Goal: Task Accomplishment & Management: Use online tool/utility

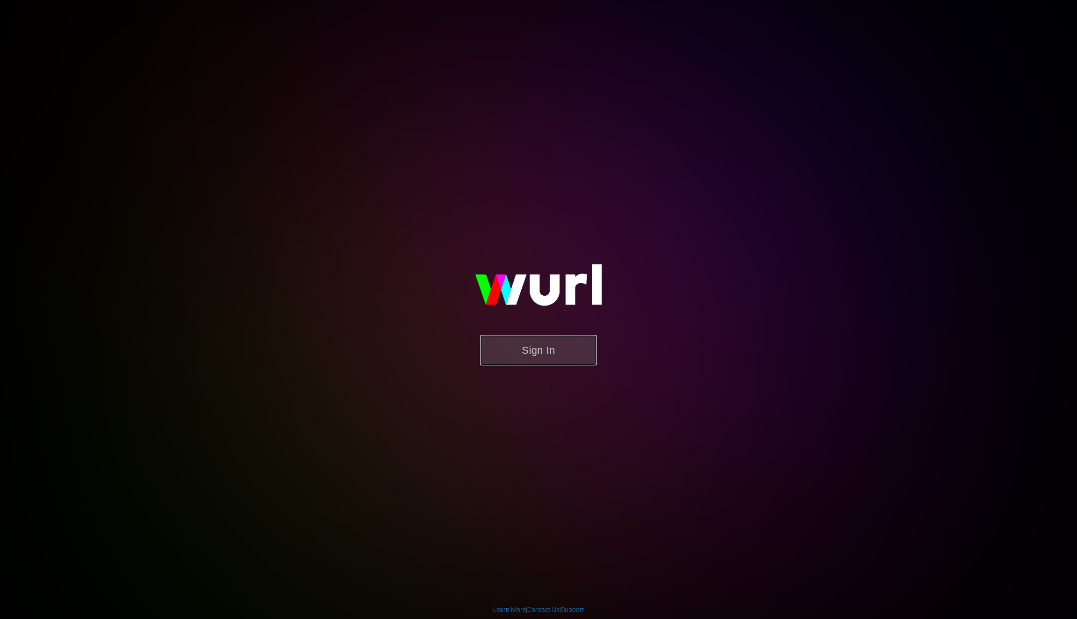
click at [563, 350] on button "Sign In" at bounding box center [538, 350] width 117 height 30
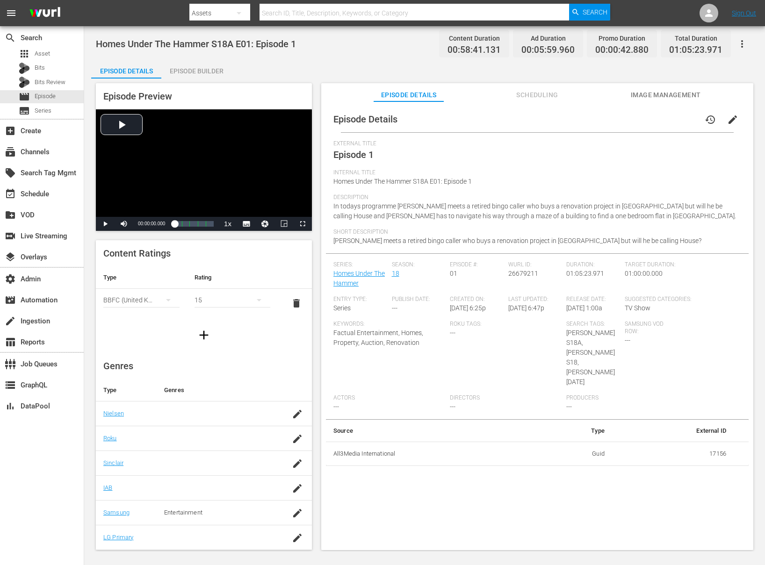
click at [191, 71] on div "Episode Builder" at bounding box center [196, 71] width 70 height 22
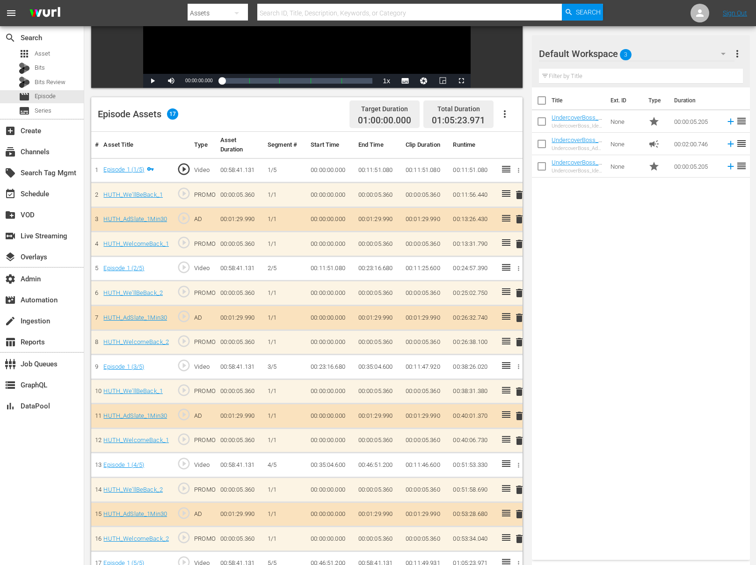
scroll to position [243, 0]
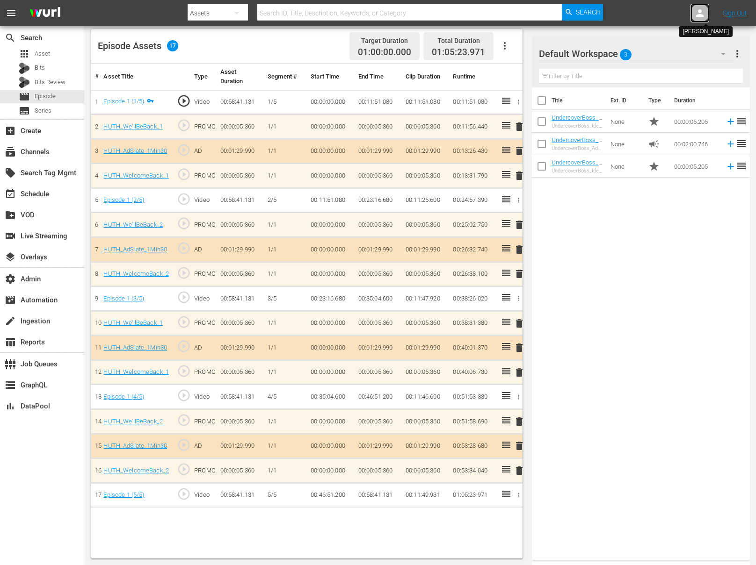
click at [700, 17] on icon at bounding box center [699, 12] width 11 height 11
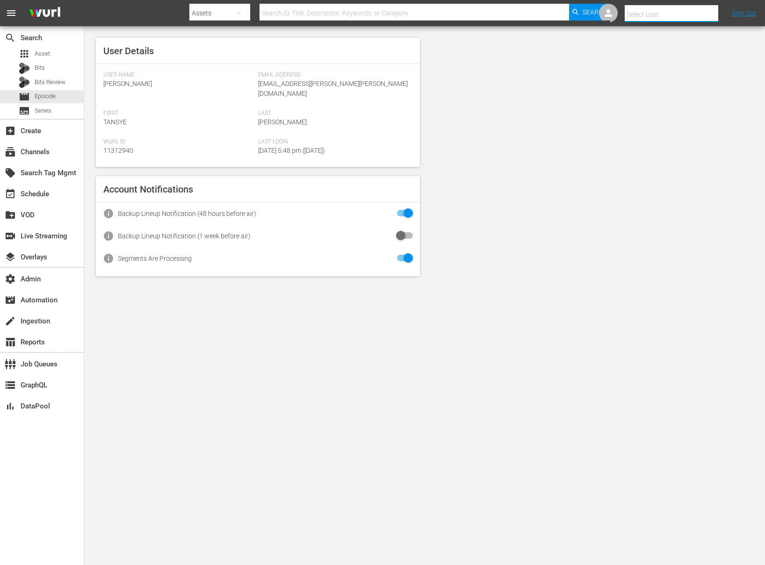
click at [696, 14] on input "text" at bounding box center [685, 14] width 120 height 22
click at [680, 44] on div "Scheduling Team <HUTH@All3Media.com>" at bounding box center [655, 40] width 146 height 22
type input "Scheduling Team (11313728)"
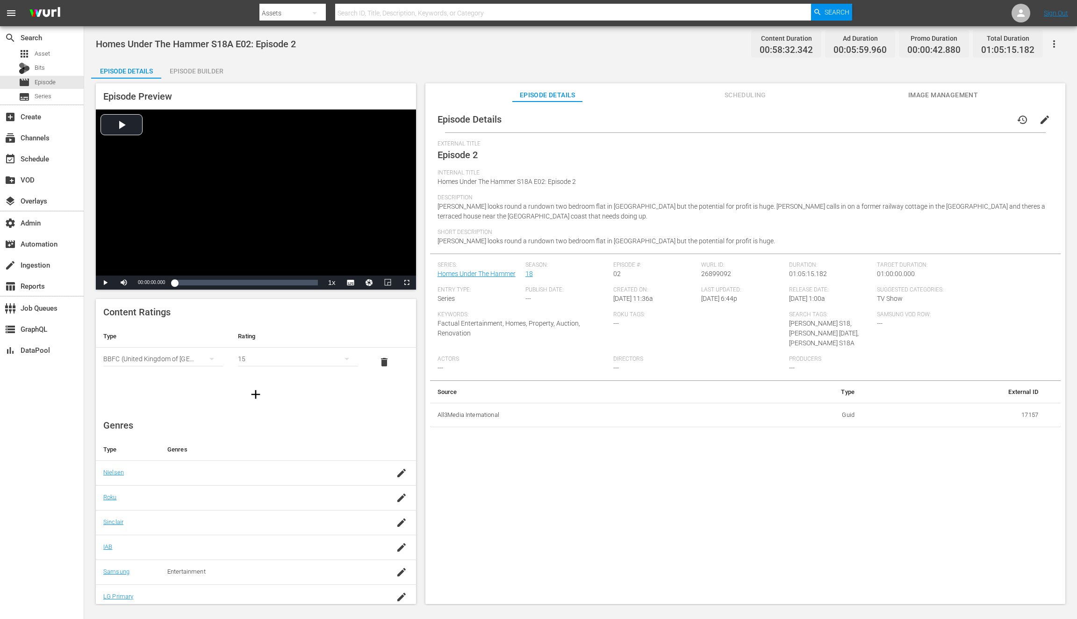
click at [208, 71] on div "Episode Builder" at bounding box center [196, 71] width 70 height 22
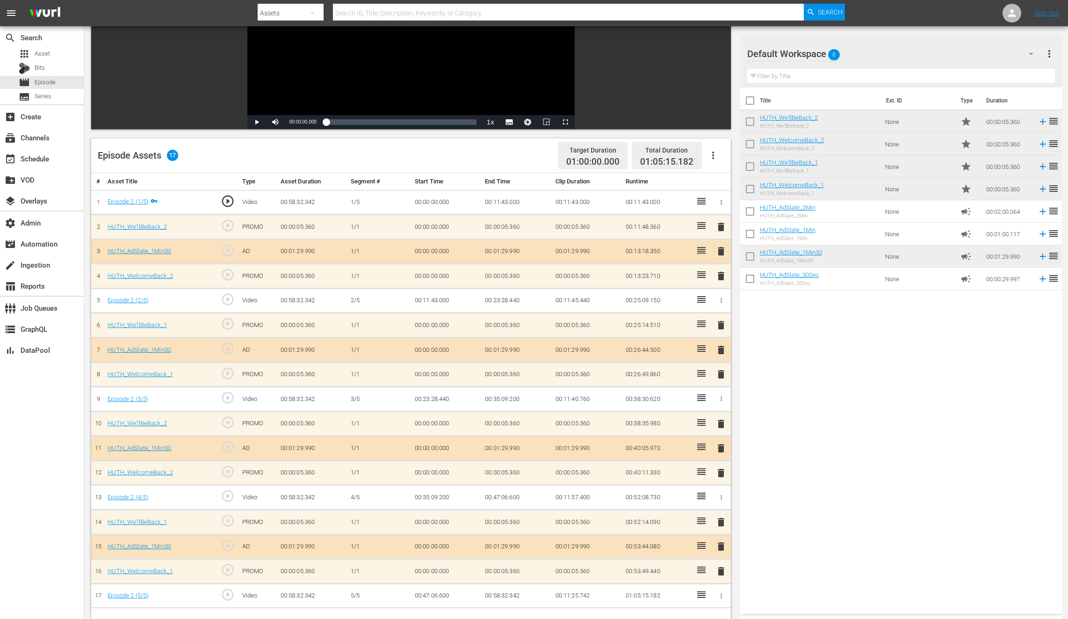
scroll to position [243, 0]
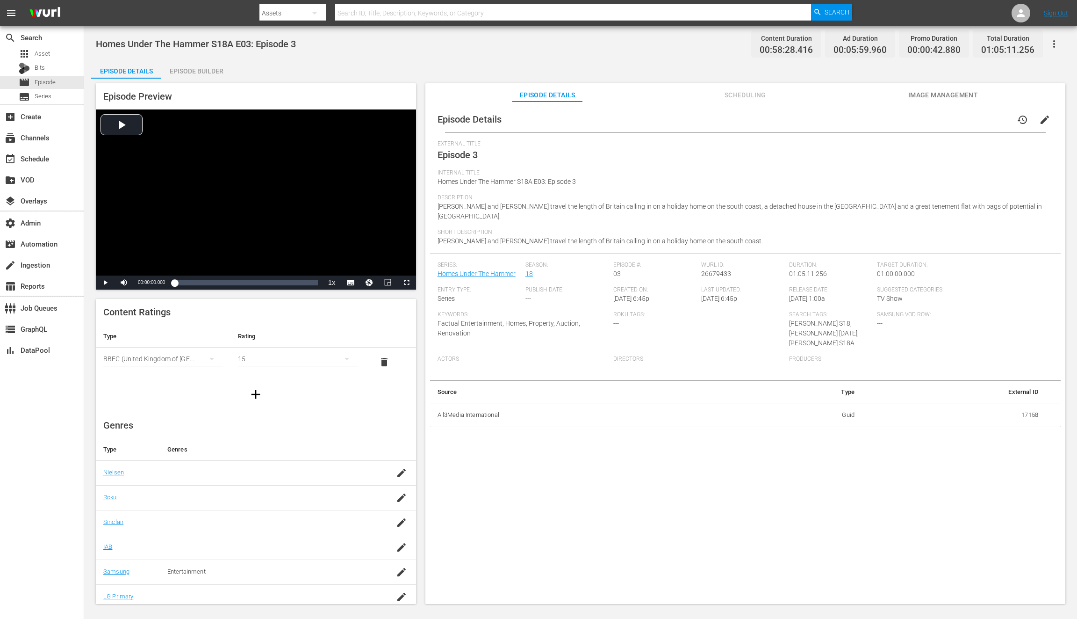
click at [211, 72] on div "Episode Builder" at bounding box center [196, 71] width 70 height 22
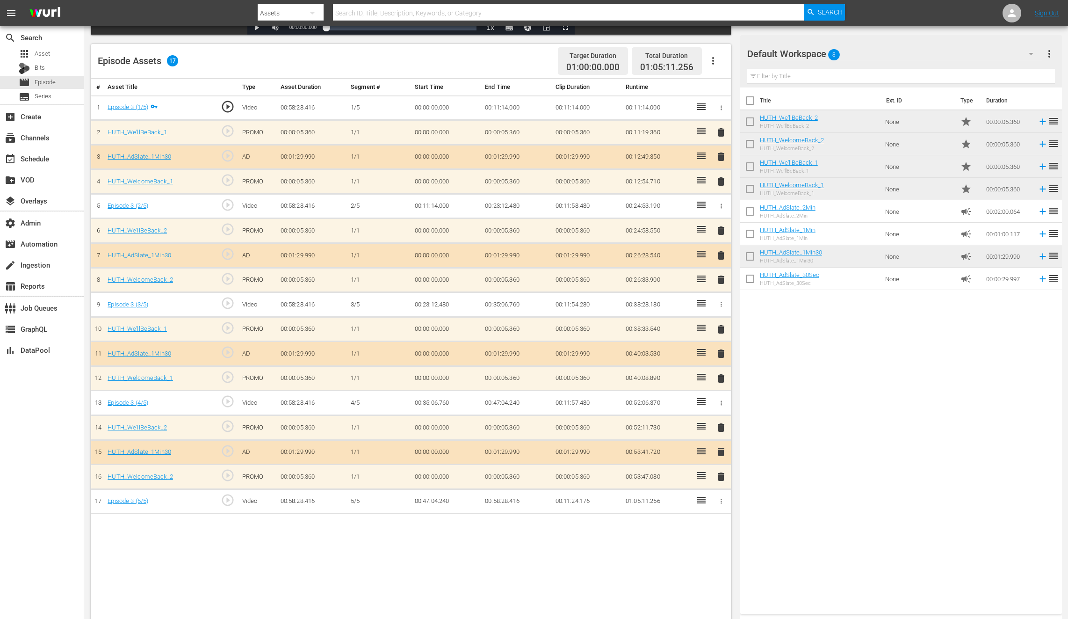
scroll to position [243, 0]
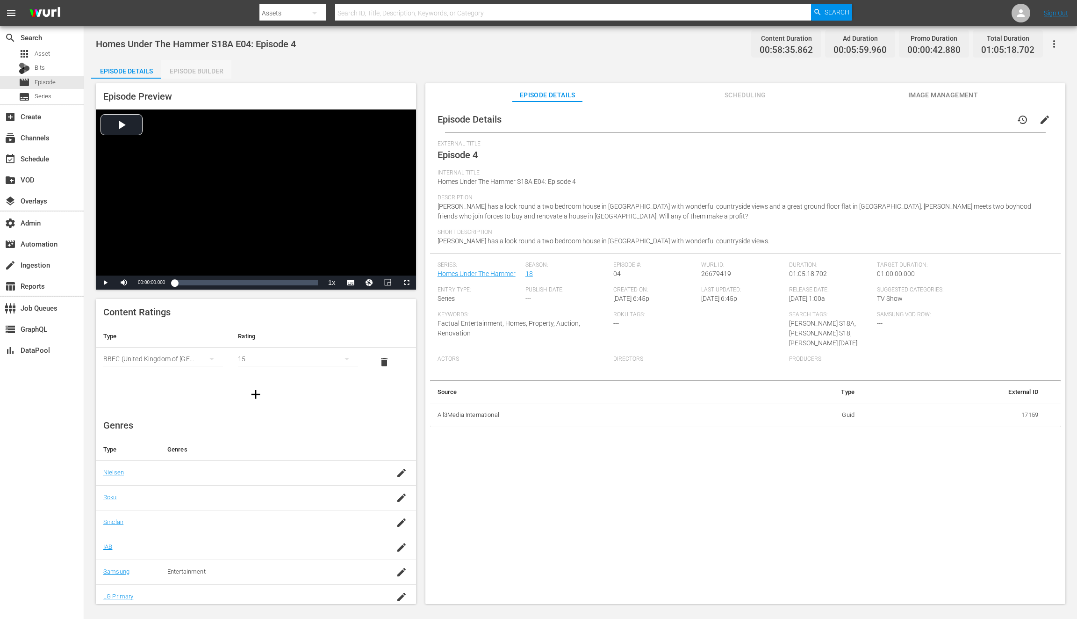
click at [210, 70] on div "Episode Builder" at bounding box center [196, 71] width 70 height 22
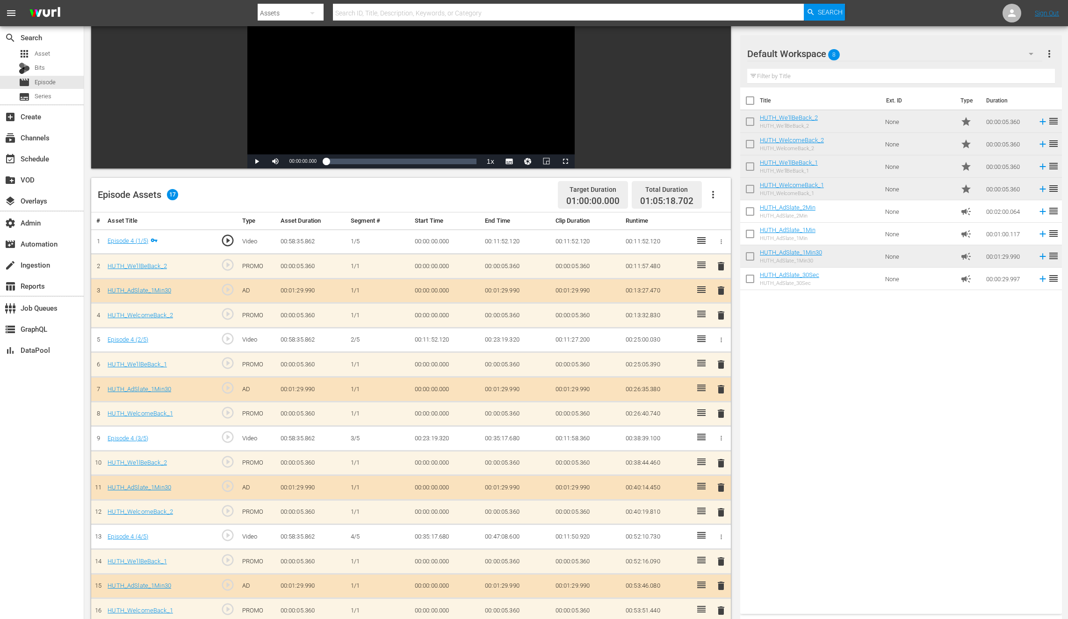
scroll to position [243, 0]
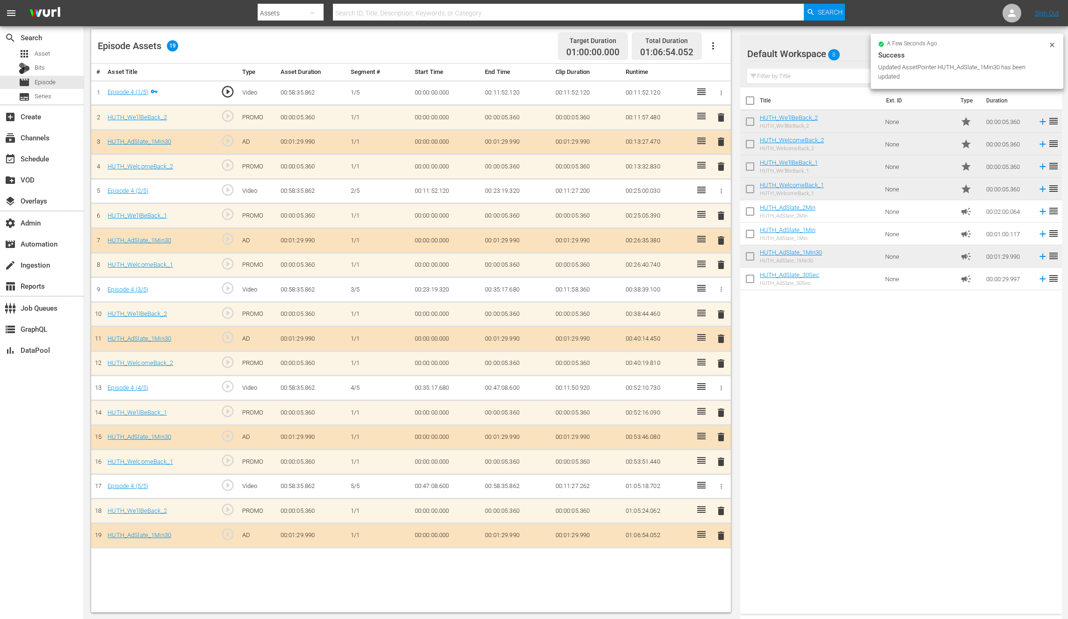
click at [849, 183] on td "HUTH_WelcomeBack_1 HUTH_WelcomeBack_1" at bounding box center [821, 189] width 122 height 22
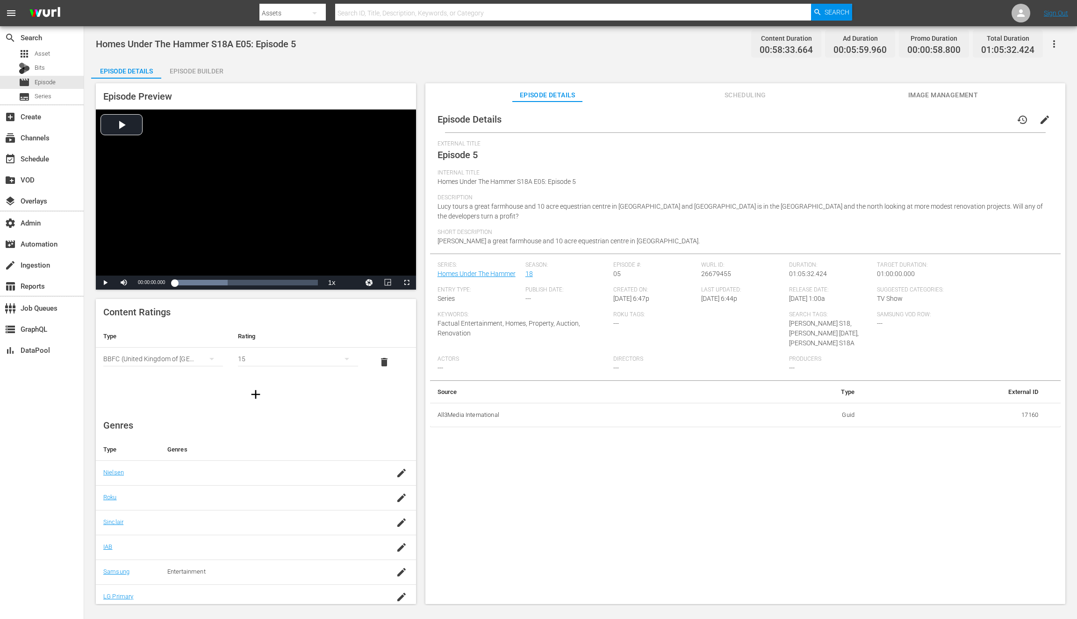
click at [191, 74] on div "Episode Builder" at bounding box center [196, 71] width 70 height 22
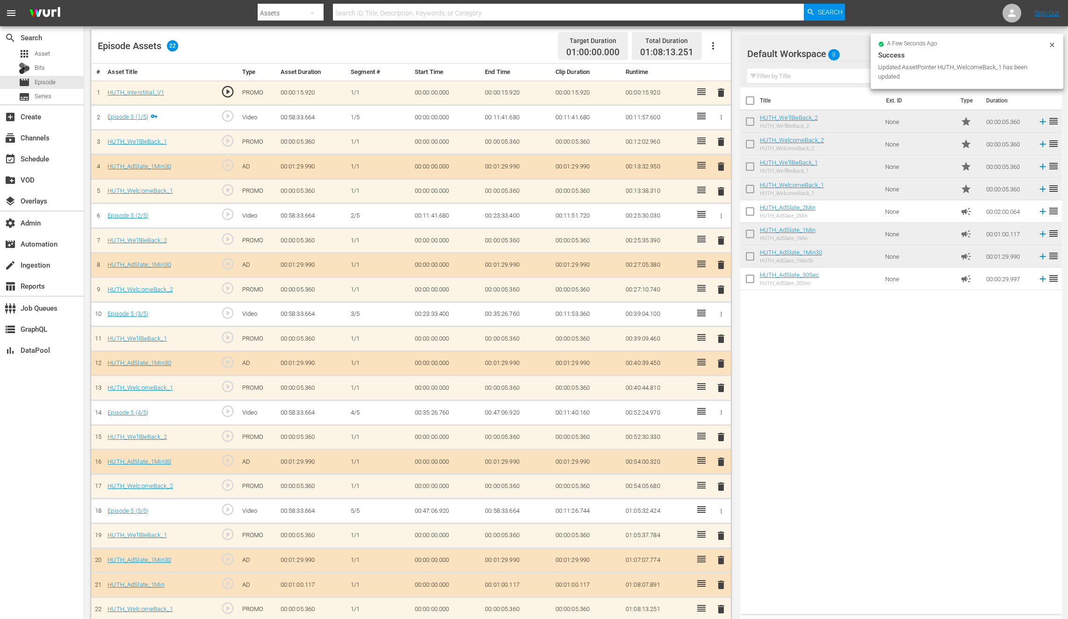
scroll to position [246, 0]
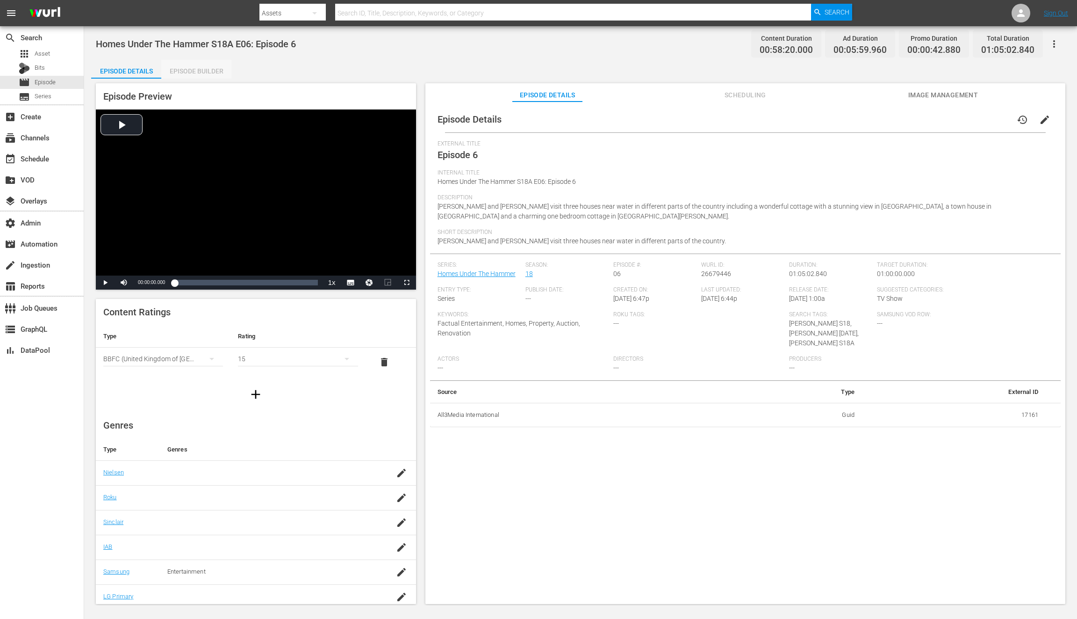
click at [200, 67] on div "Episode Builder" at bounding box center [196, 71] width 70 height 22
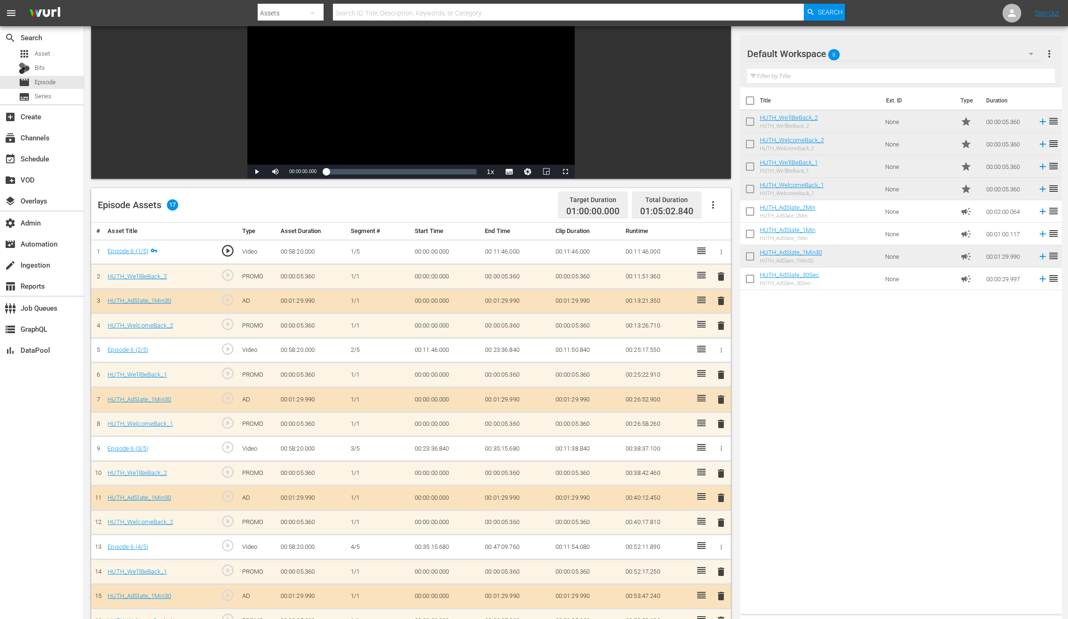
scroll to position [243, 0]
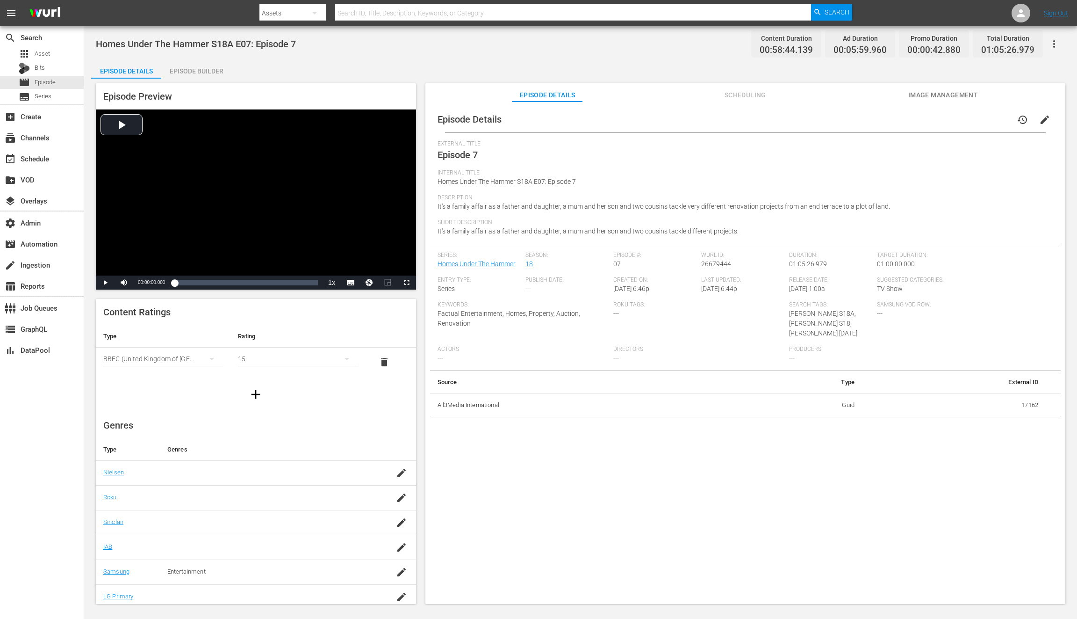
click at [209, 76] on div "Episode Builder" at bounding box center [196, 71] width 70 height 22
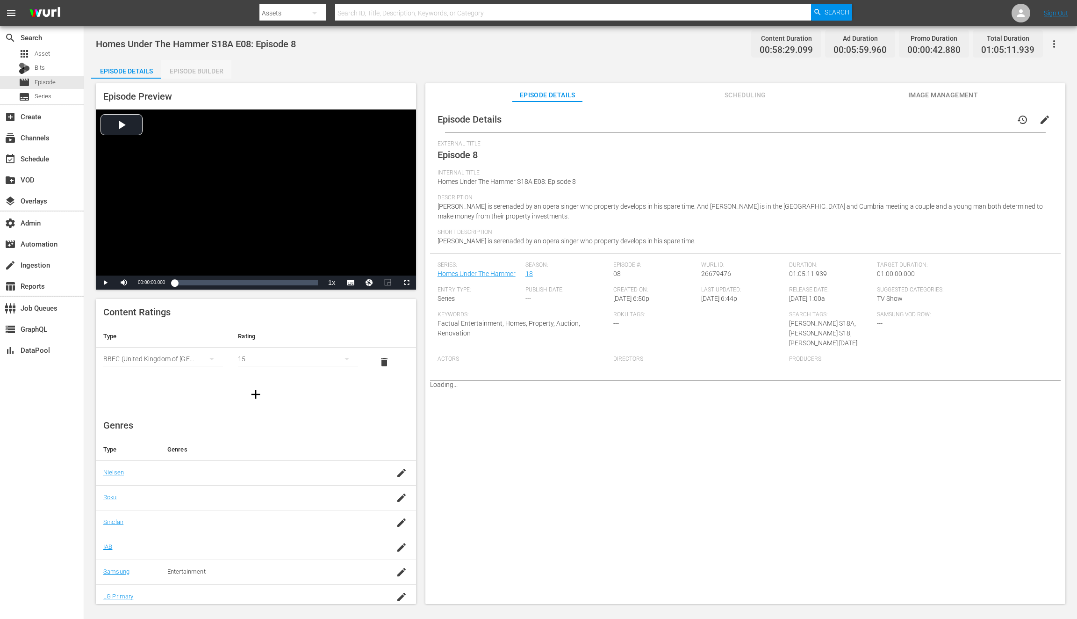
click at [209, 69] on div "Episode Builder" at bounding box center [196, 71] width 70 height 22
click at [194, 73] on div "Episode Builder" at bounding box center [196, 71] width 70 height 22
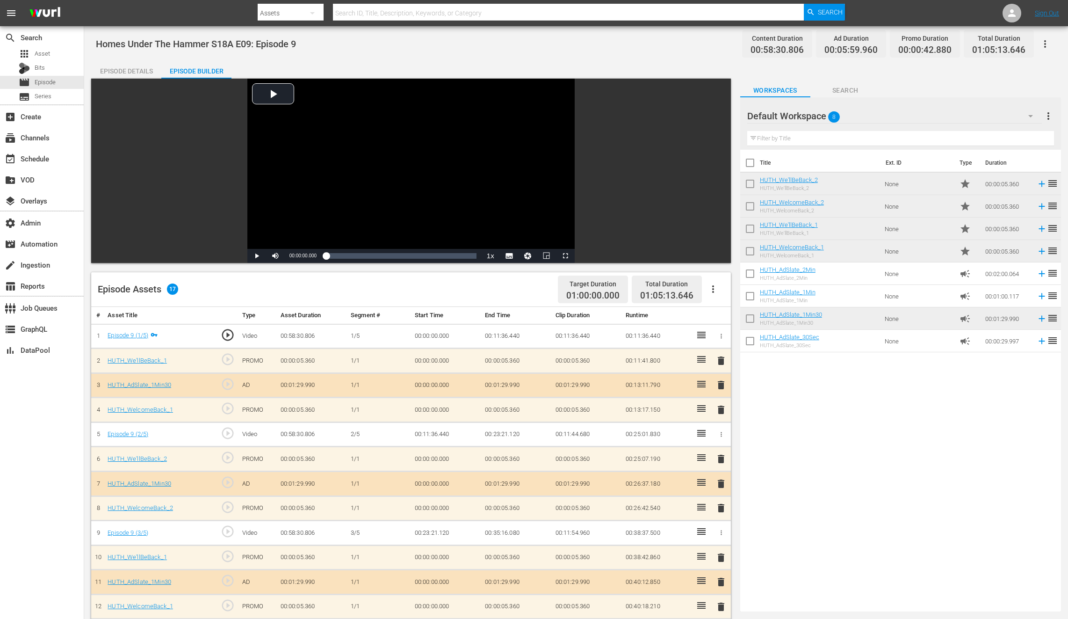
scroll to position [243, 0]
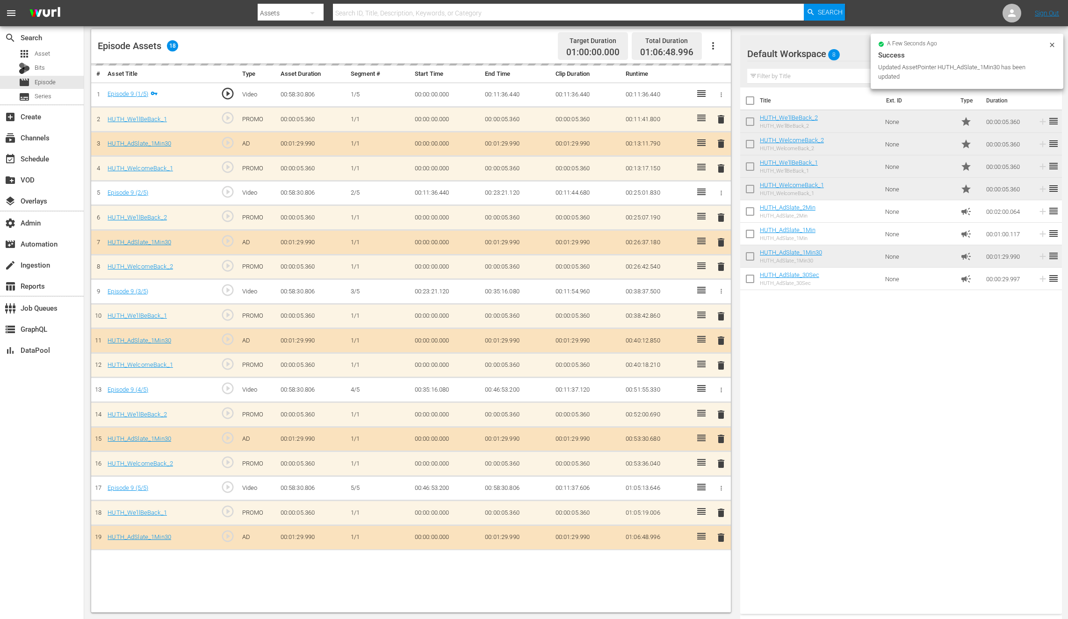
click at [836, 236] on td "HUTH_AdSlate_1Min HUTH_AdSlate_1Min" at bounding box center [821, 234] width 122 height 22
drag, startPoint x: 836, startPoint y: 236, endPoint x: 582, endPoint y: 534, distance: 391.4
click at [582, 534] on div "Video Player is loading. Play Video Play Mute Current Time 00:00:00.000 / Durat…" at bounding box center [576, 223] width 970 height 777
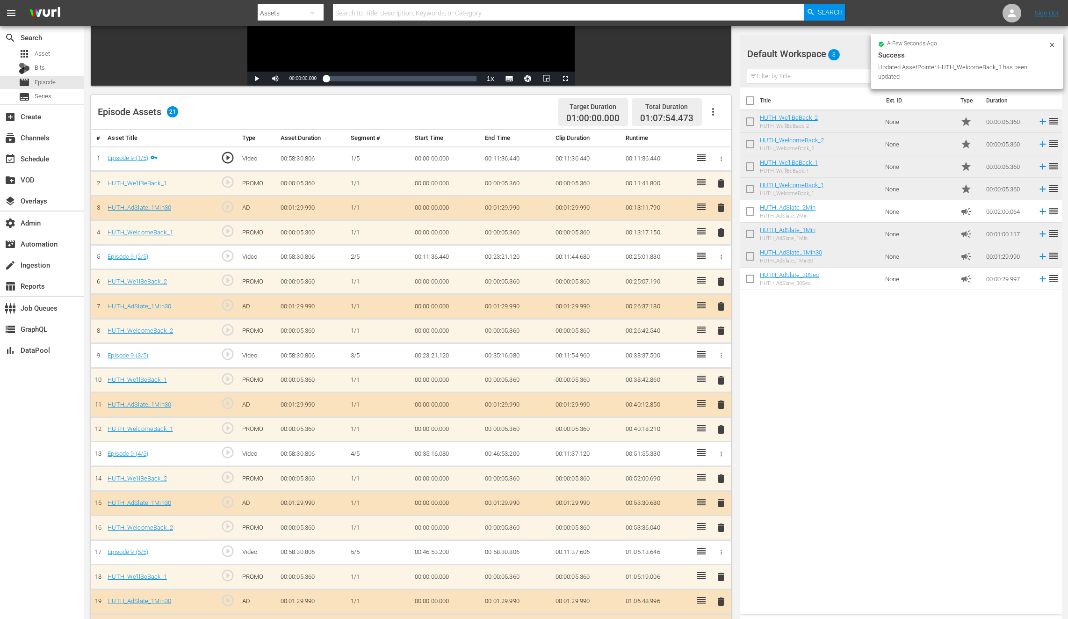
scroll to position [0, 0]
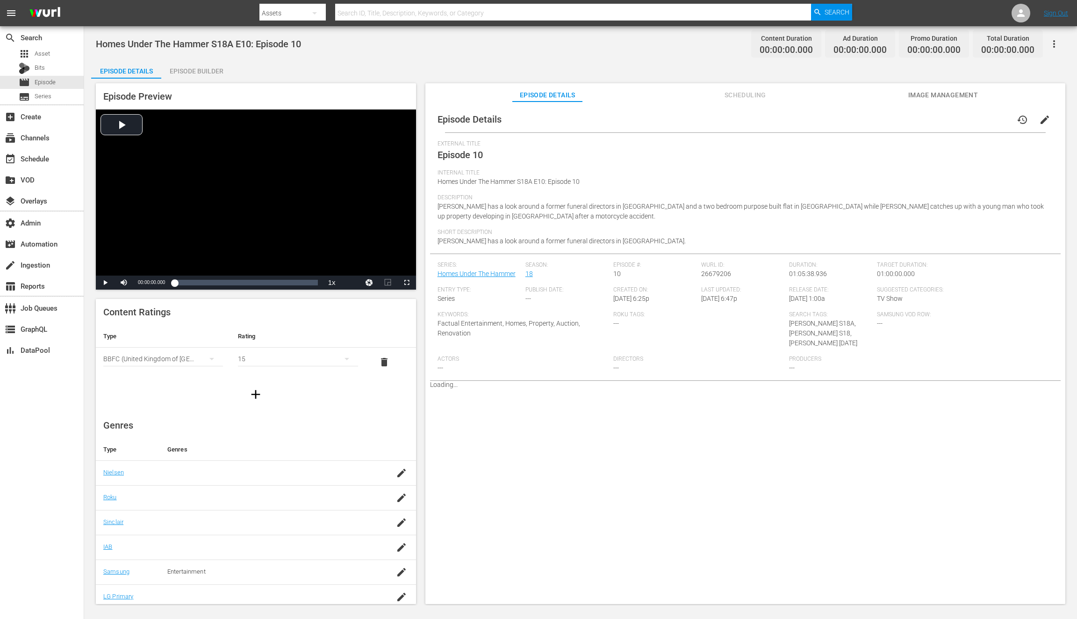
click at [207, 70] on div "Episode Builder" at bounding box center [196, 71] width 70 height 22
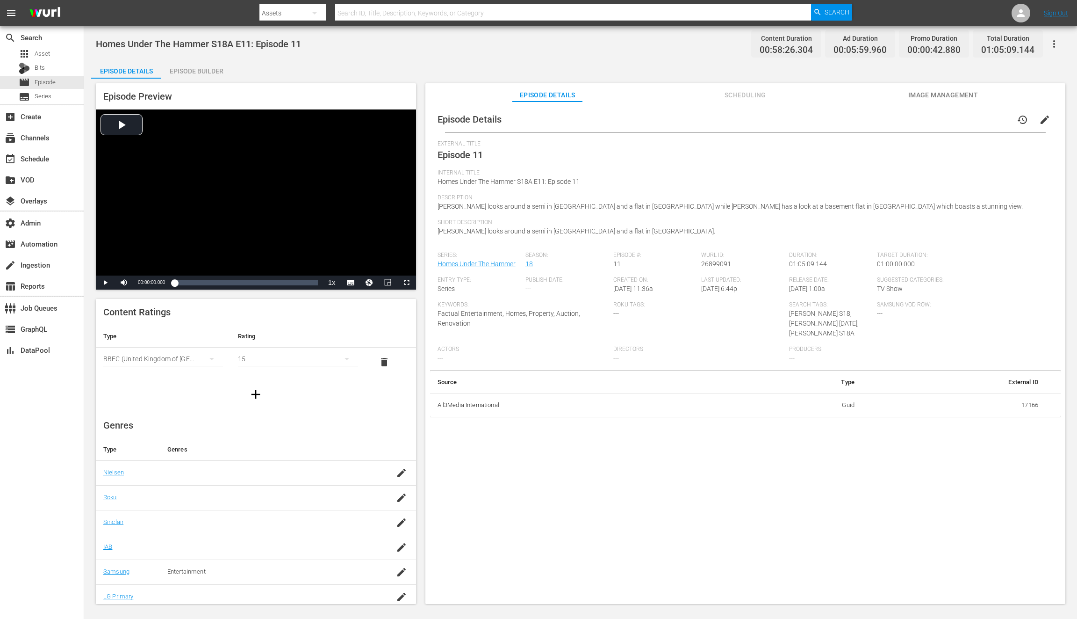
click at [197, 69] on div "Episode Builder" at bounding box center [196, 71] width 70 height 22
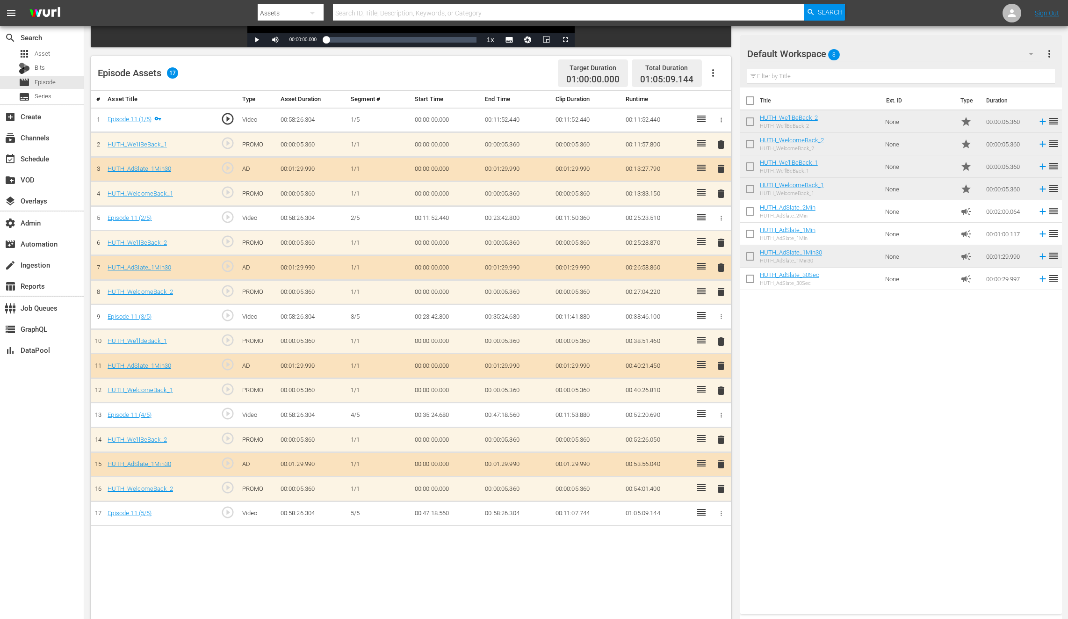
scroll to position [243, 0]
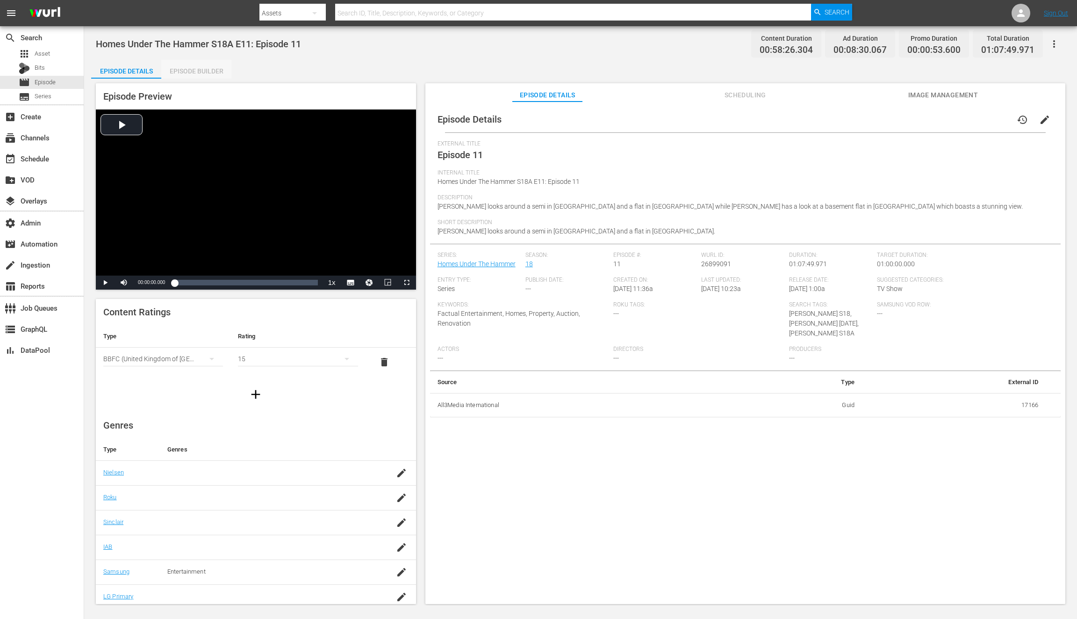
click at [206, 70] on div "Episode Builder" at bounding box center [196, 71] width 70 height 22
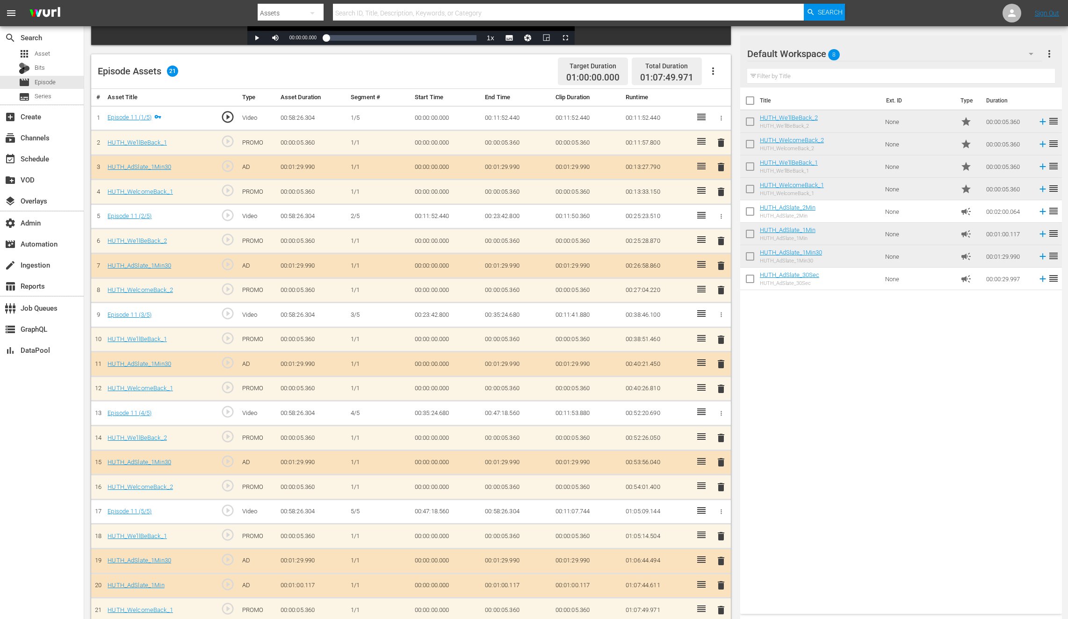
scroll to position [243, 0]
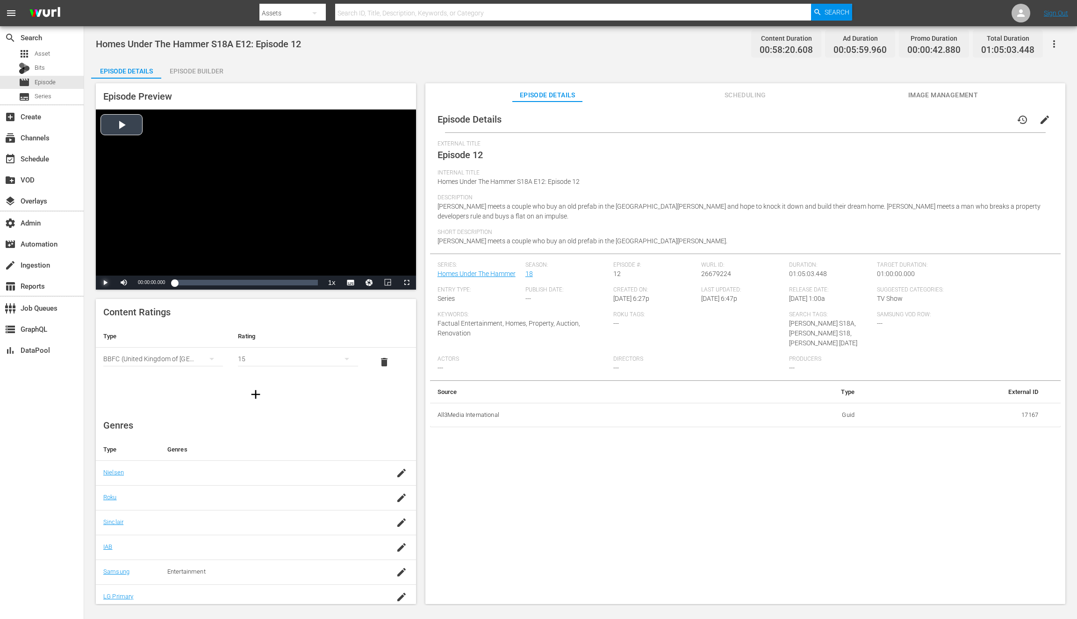
click at [105, 282] on span "Video Player" at bounding box center [105, 282] width 0 height 0
